Goal: Information Seeking & Learning: Learn about a topic

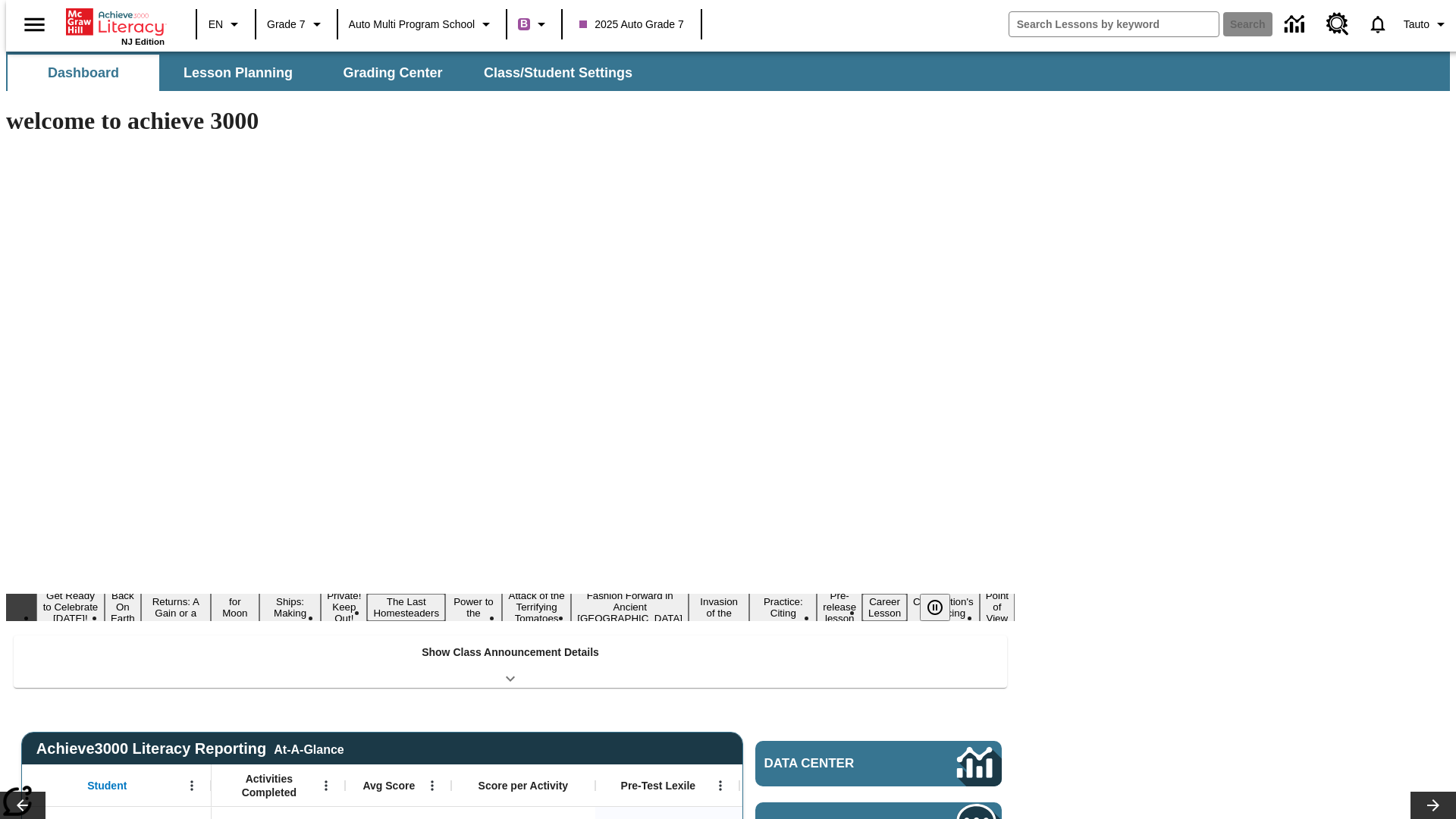
type input "-1"
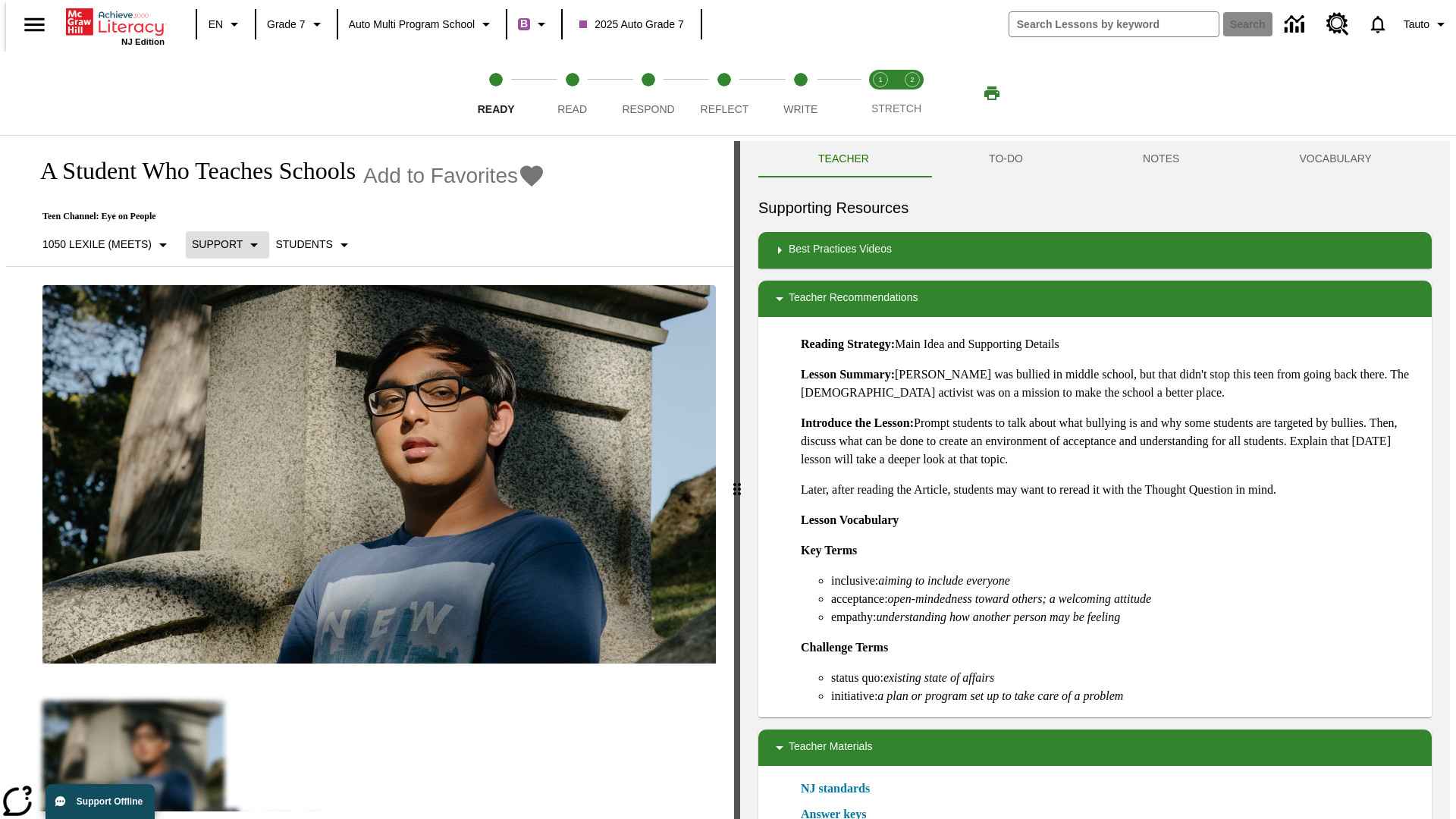
click at [220, 244] on p "Support" at bounding box center [217, 244] width 51 height 16
click at [101, 244] on p "1050 Lexile (Meets)" at bounding box center [97, 244] width 109 height 16
